Goal: Feedback & Contribution: Contribute content

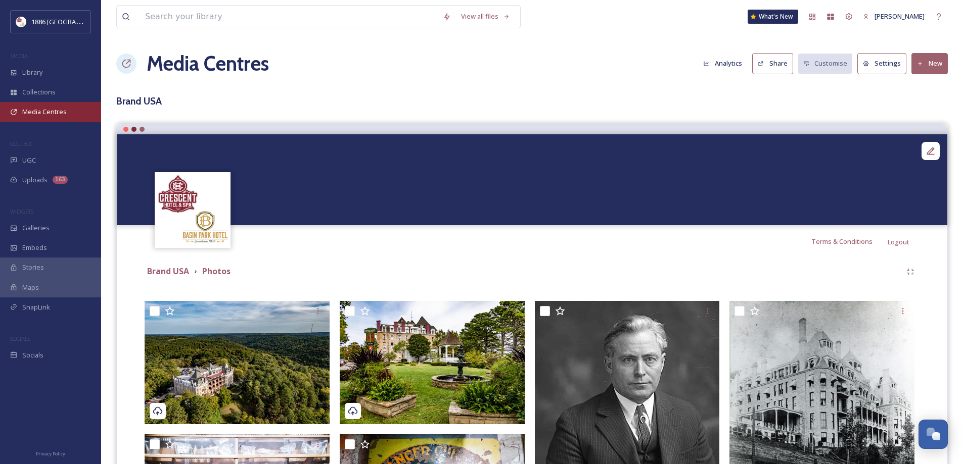
click at [55, 109] on span "Media Centres" at bounding box center [44, 112] width 44 height 10
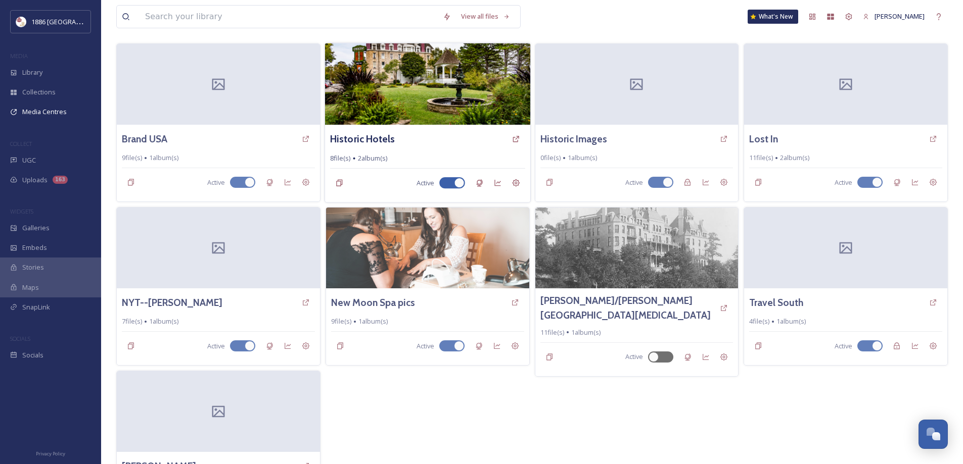
scroll to position [116, 0]
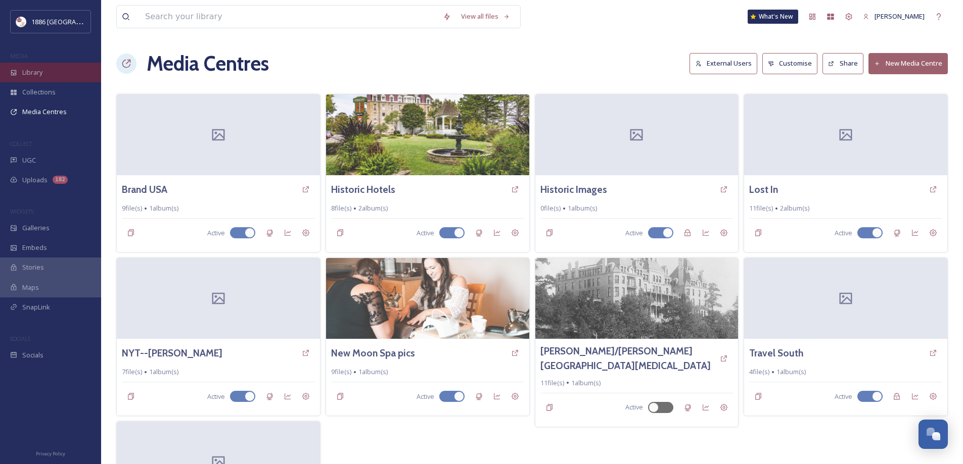
click at [28, 68] on span "Library" at bounding box center [32, 73] width 20 height 10
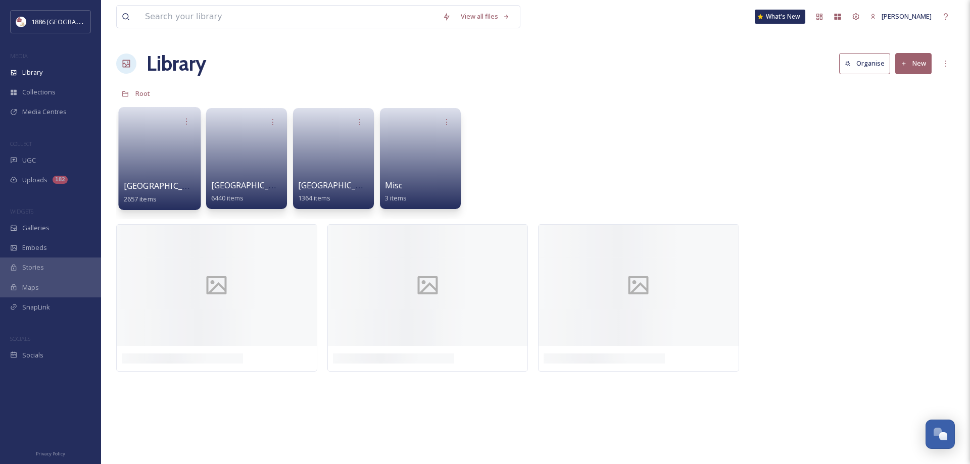
click at [149, 185] on span "[GEOGRAPHIC_DATA]" at bounding box center [165, 185] width 83 height 11
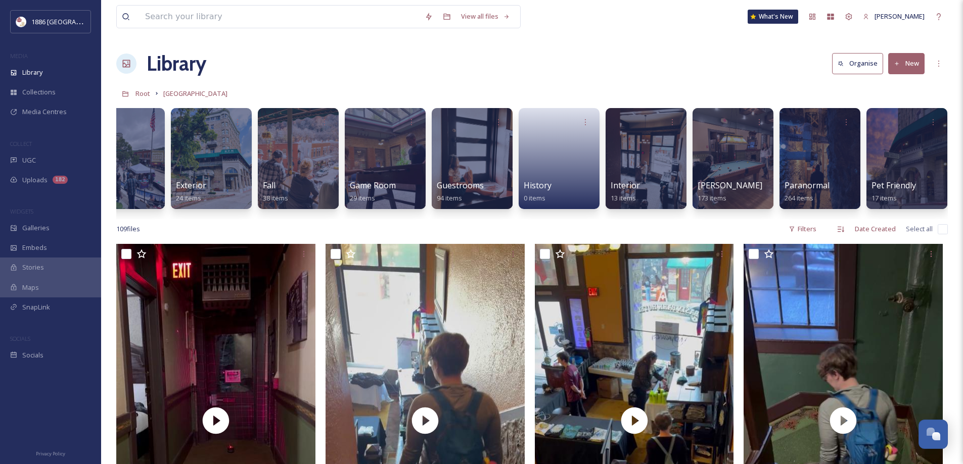
click at [236, 215] on div "Activities 241 items Balcony 634 items Christmas 22 items Colossal 128 items Co…" at bounding box center [531, 161] width 831 height 116
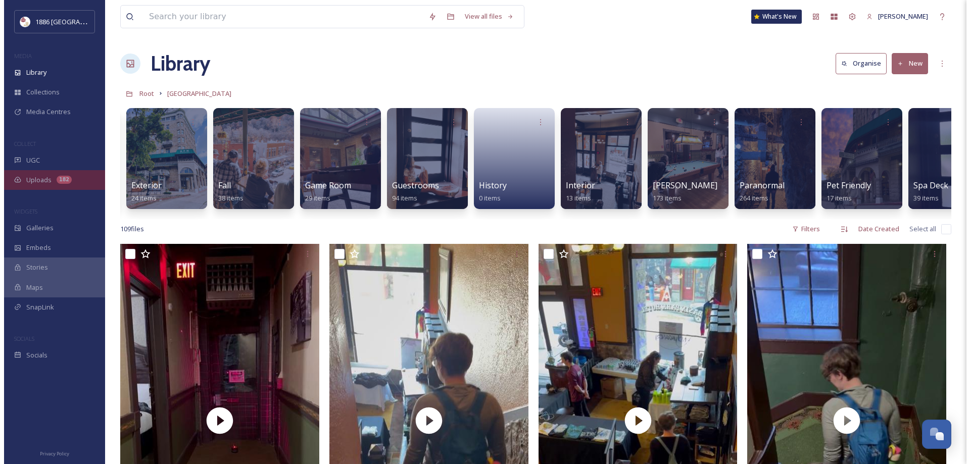
scroll to position [0, 556]
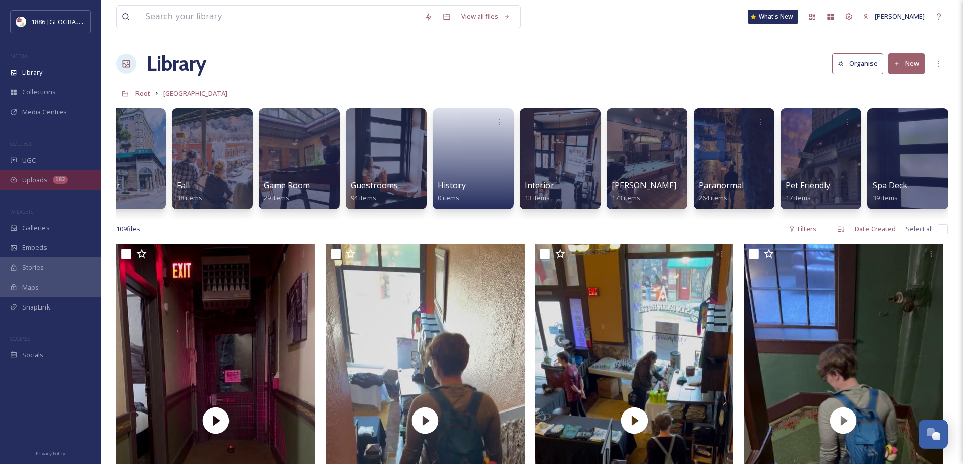
click at [89, 184] on div "Uploads 182" at bounding box center [50, 180] width 101 height 20
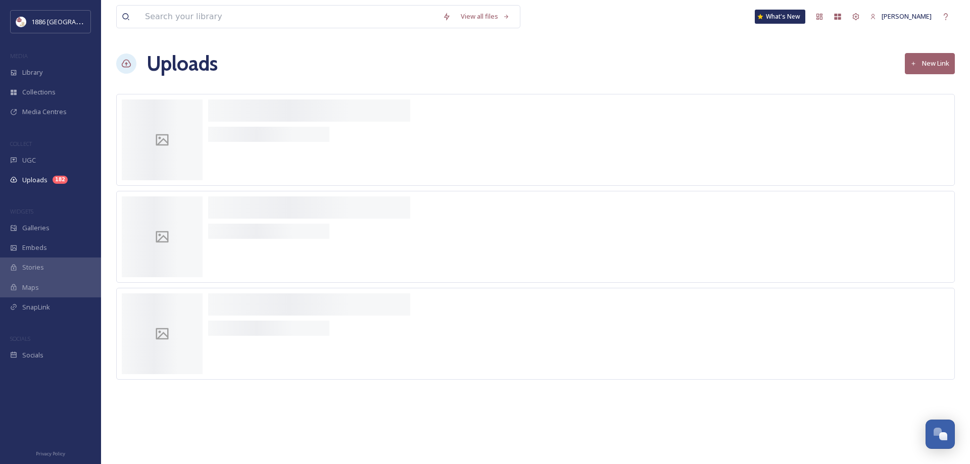
click at [135, 191] on div at bounding box center [535, 237] width 839 height 92
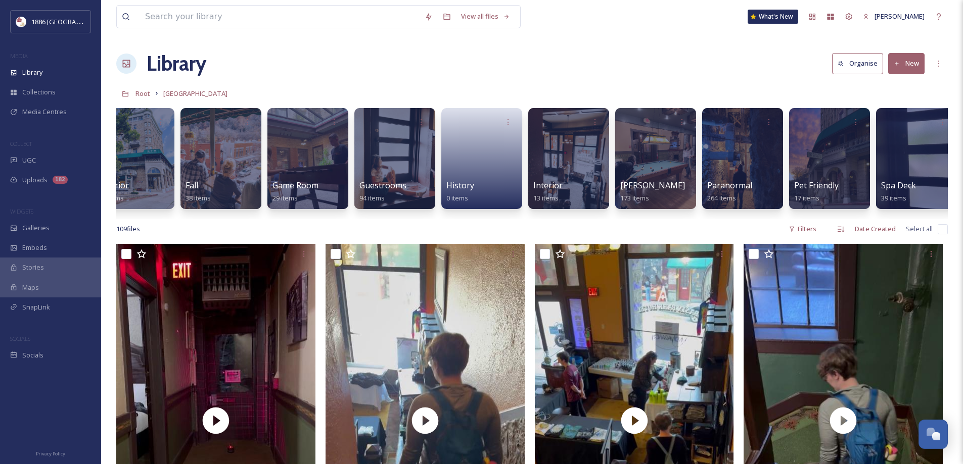
scroll to position [0, 556]
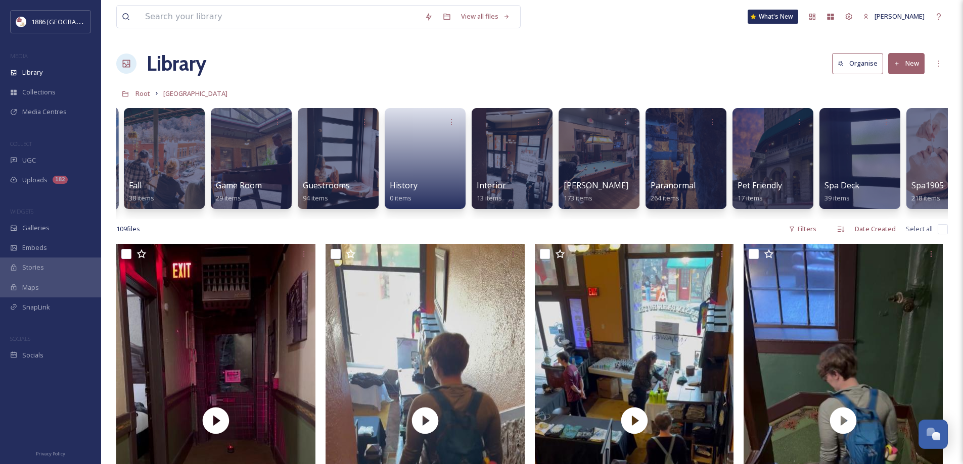
click at [117, 140] on div "Activities 241 items Balcony 634 items Christmas 22 items Colossal 128 items Co…" at bounding box center [531, 161] width 831 height 116
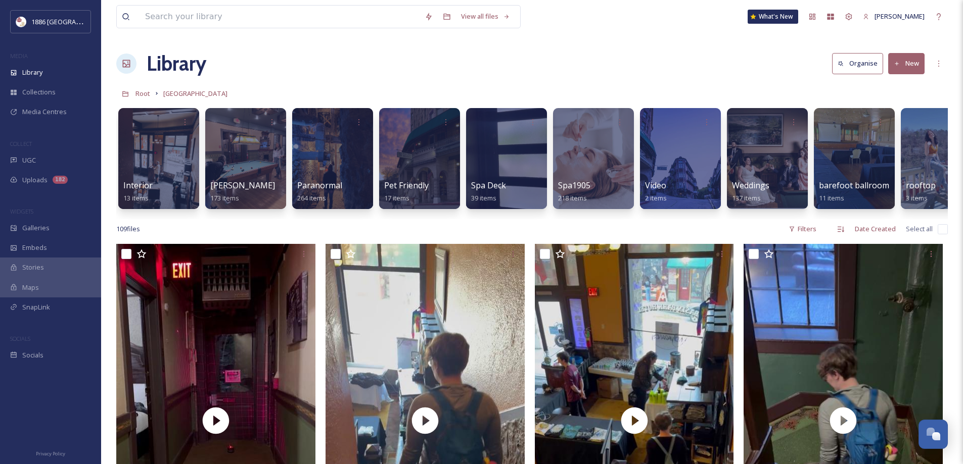
scroll to position [0, 994]
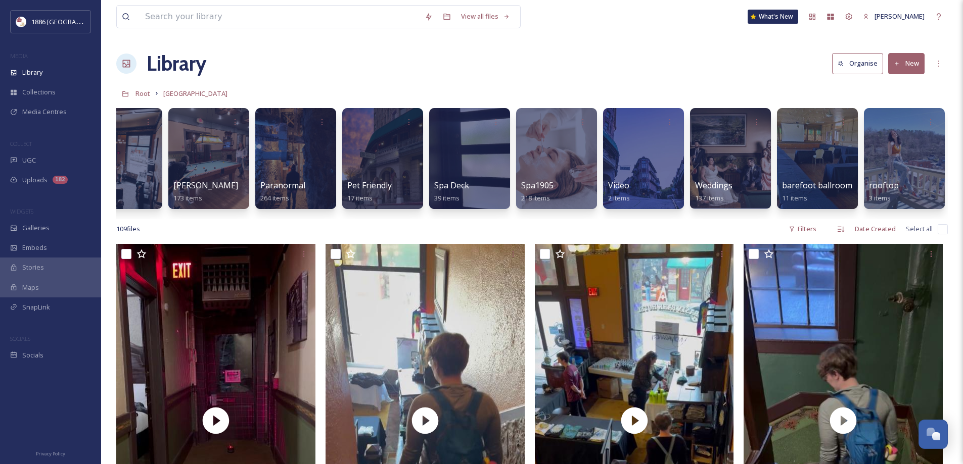
click at [264, 214] on div "Activities 241 items Balcony 634 items Christmas 22 items Colossal 128 items Co…" at bounding box center [531, 161] width 831 height 116
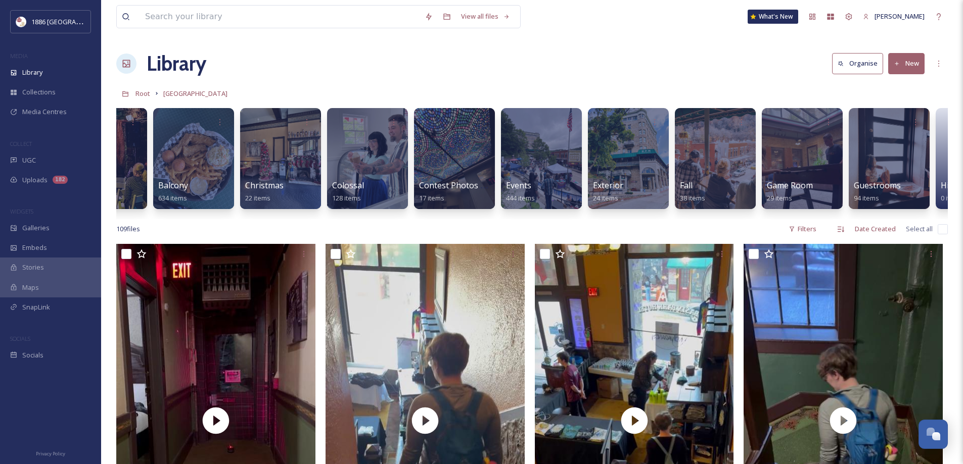
scroll to position [0, 0]
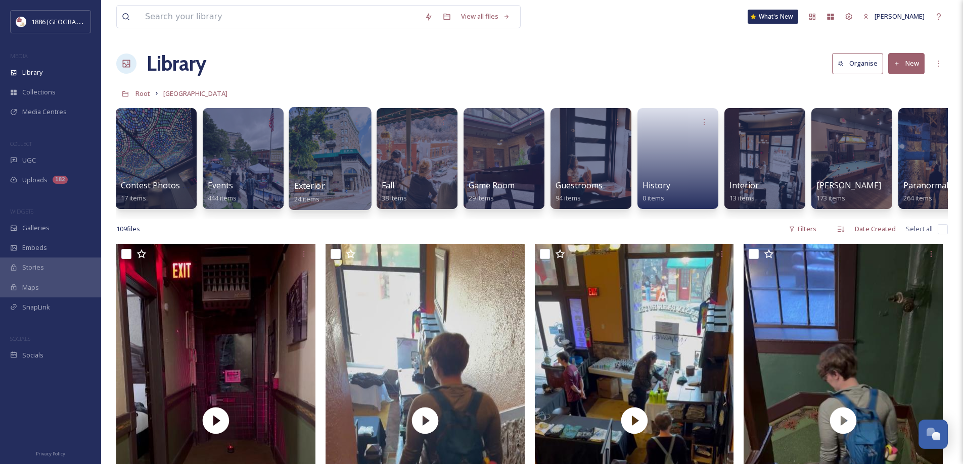
click at [390, 179] on div "Activities 241 items Balcony 634 items Christmas 22 items Colossal 128 items Co…" at bounding box center [531, 161] width 831 height 116
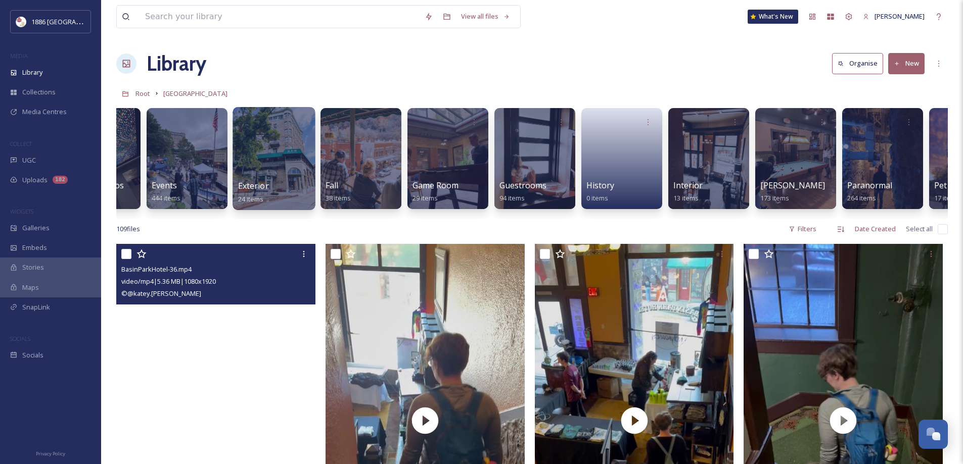
click at [197, 175] on div "Activities 241 items Balcony 634 items Christmas 22 items Colossal 128 items Co…" at bounding box center [531, 161] width 831 height 116
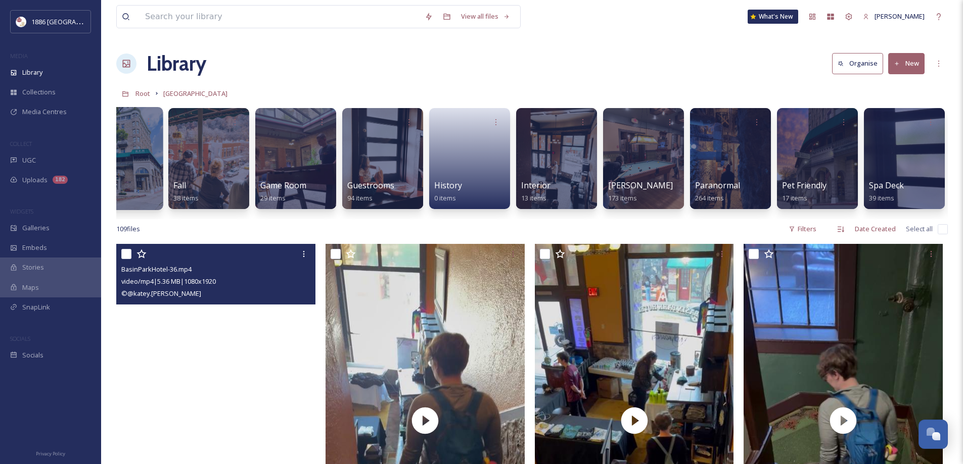
click at [197, 175] on div at bounding box center [208, 158] width 81 height 101
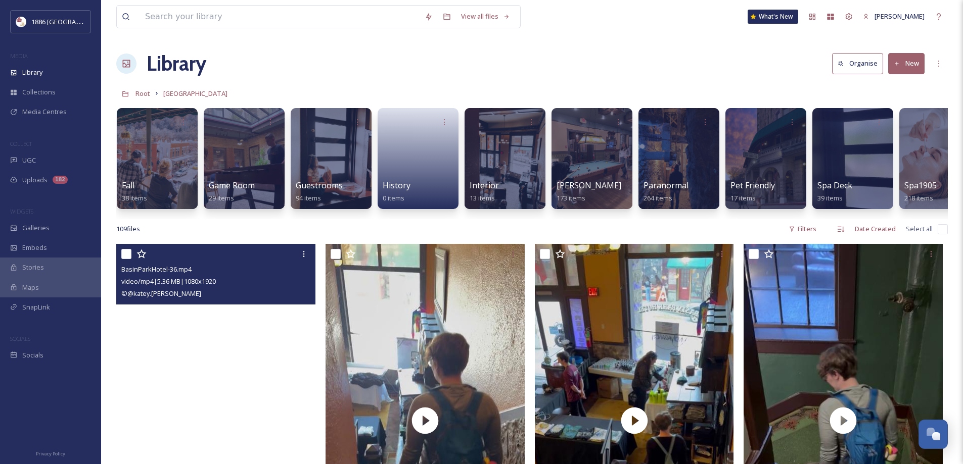
scroll to position [0, 807]
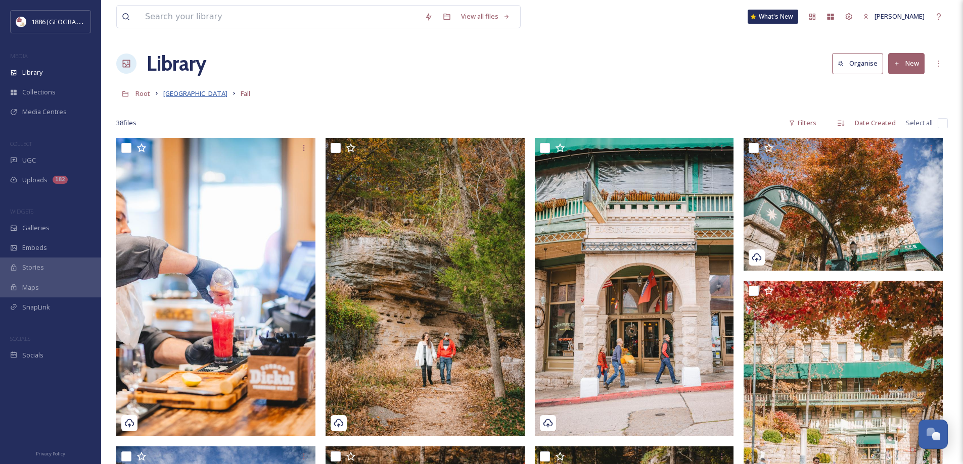
click at [192, 95] on span "[GEOGRAPHIC_DATA]" at bounding box center [195, 93] width 64 height 9
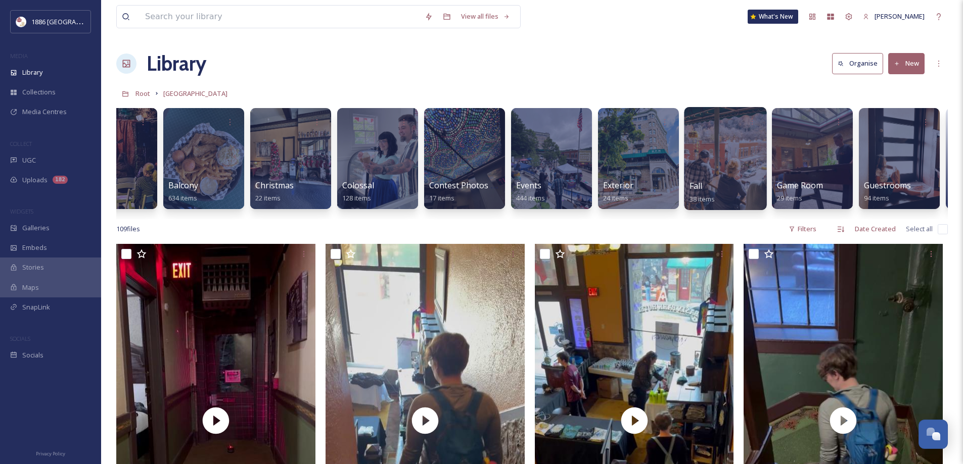
scroll to position [0, 113]
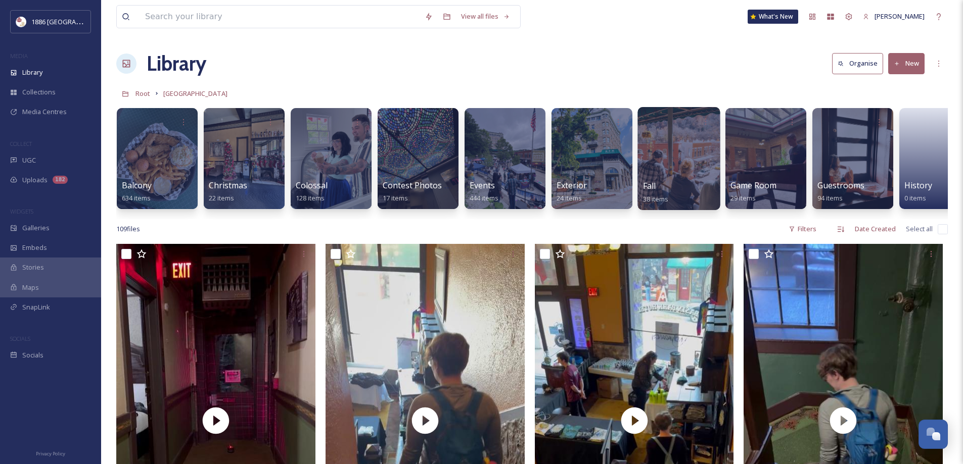
click at [685, 167] on div at bounding box center [678, 158] width 82 height 103
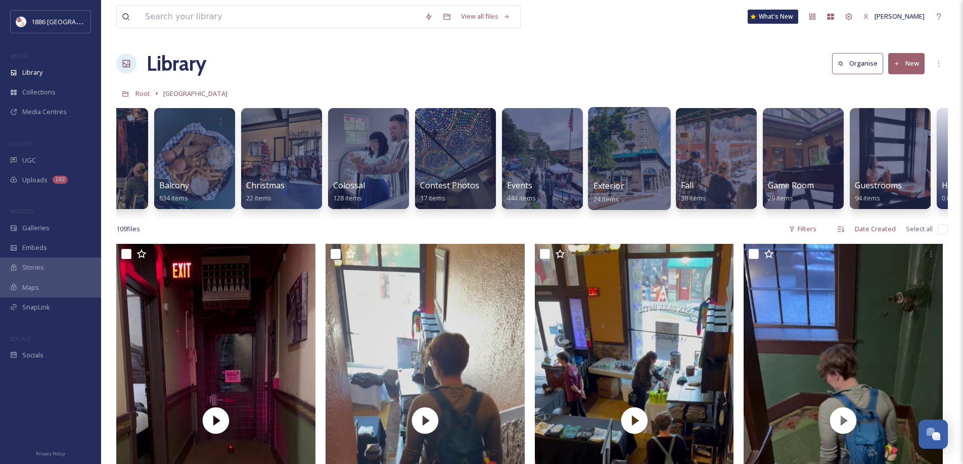
click at [662, 154] on div "Activities 241 items Balcony 634 items Christmas 22 items Colossal 128 items Co…" at bounding box center [531, 161] width 831 height 116
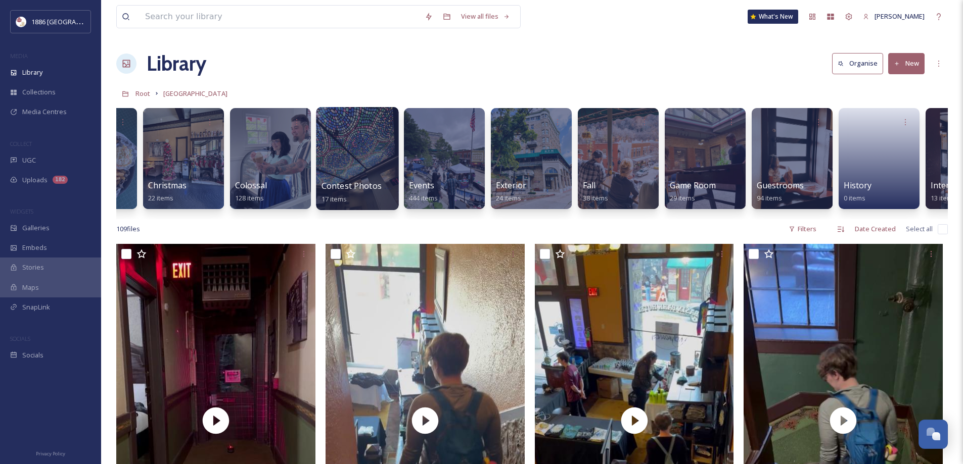
scroll to position [0, 253]
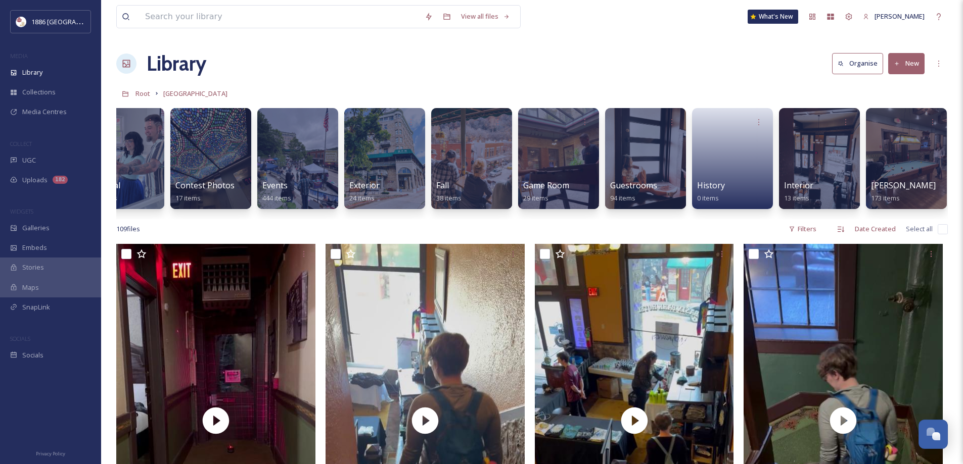
click at [198, 239] on div "109 file s Filters Date Created Select all" at bounding box center [531, 229] width 831 height 20
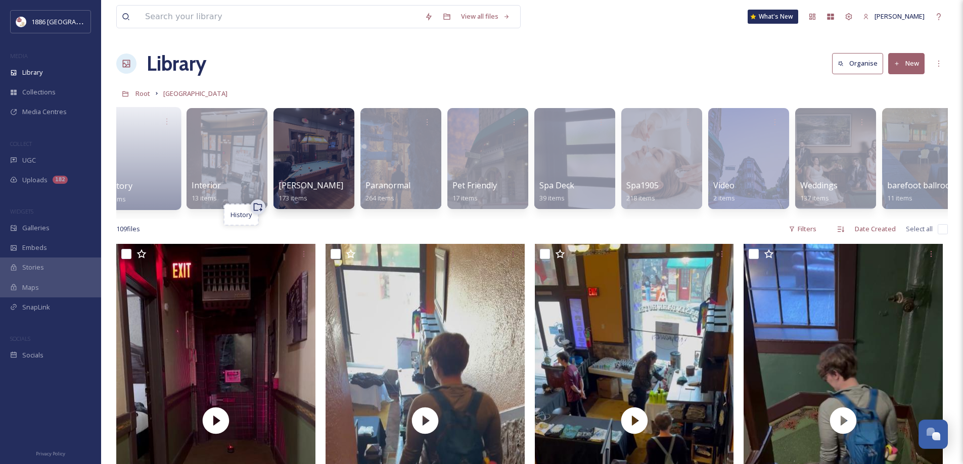
scroll to position [0, 960]
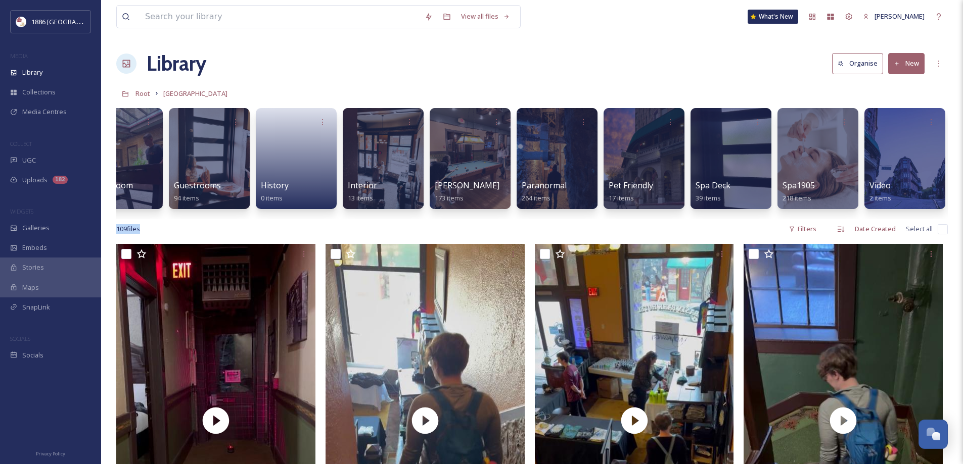
drag, startPoint x: 421, startPoint y: 227, endPoint x: 332, endPoint y: 211, distance: 90.4
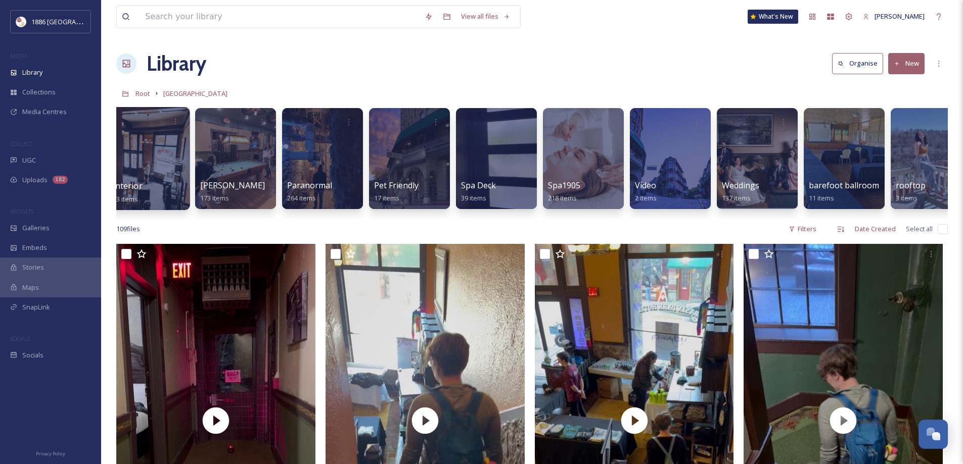
scroll to position [0, 994]
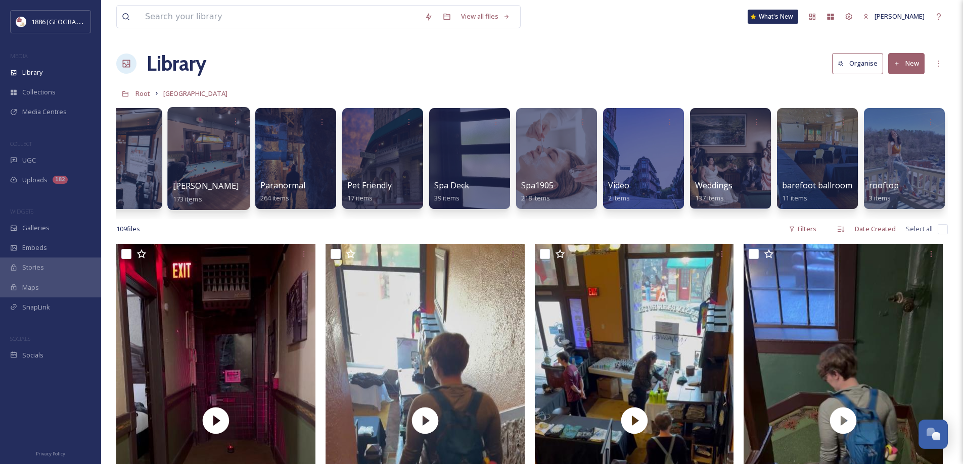
click at [219, 159] on div at bounding box center [208, 158] width 82 height 103
click at [192, 194] on link "[PERSON_NAME] 173 items" at bounding box center [206, 192] width 66 height 22
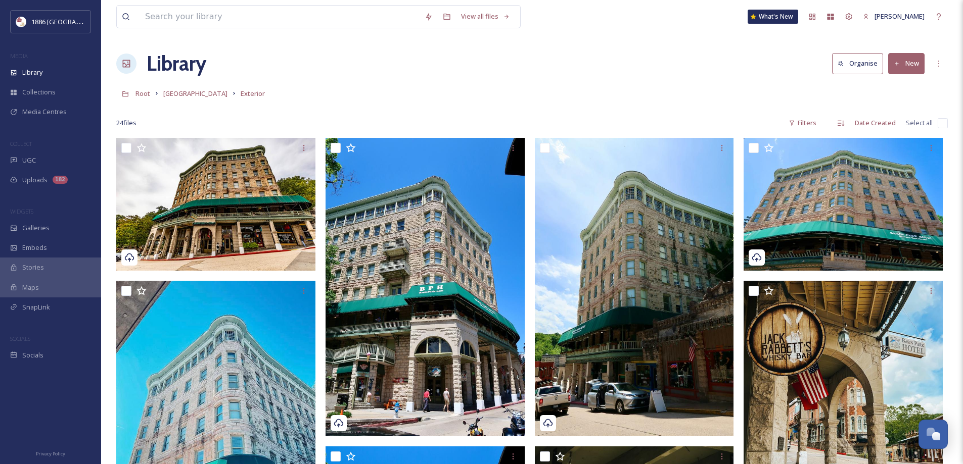
click at [900, 60] on button "New" at bounding box center [906, 63] width 36 height 21
click at [910, 84] on span "File Upload" at bounding box center [901, 87] width 33 height 10
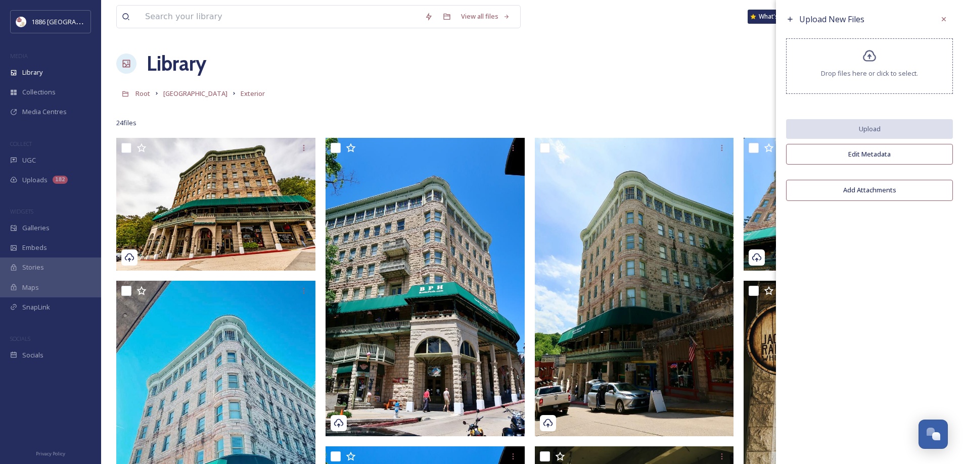
click at [895, 71] on span "Drop files here or click to select." at bounding box center [869, 74] width 97 height 10
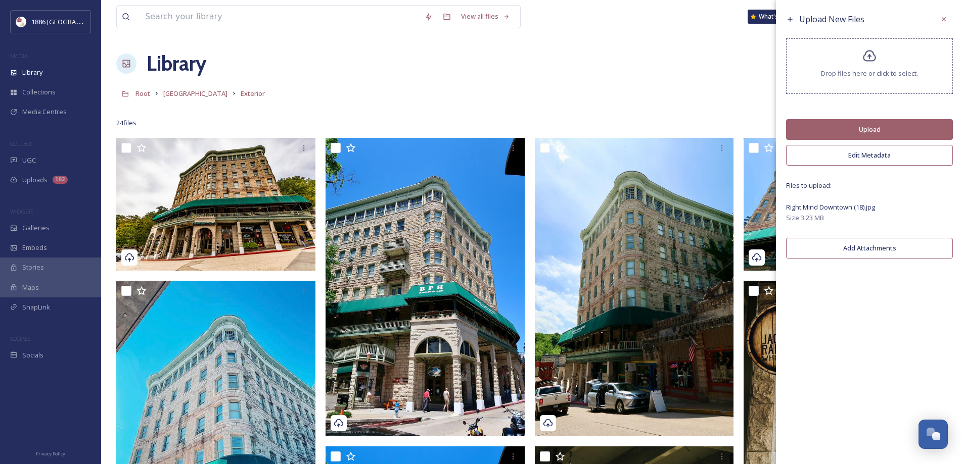
click at [844, 65] on div "Drop files here or click to select." at bounding box center [869, 66] width 167 height 56
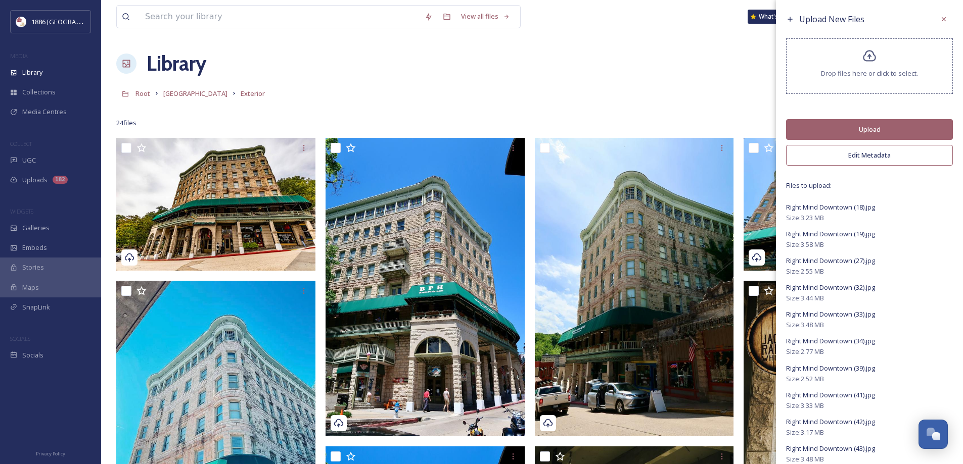
click at [846, 125] on button "Upload" at bounding box center [869, 129] width 167 height 21
